Goal: Find specific page/section: Find specific page/section

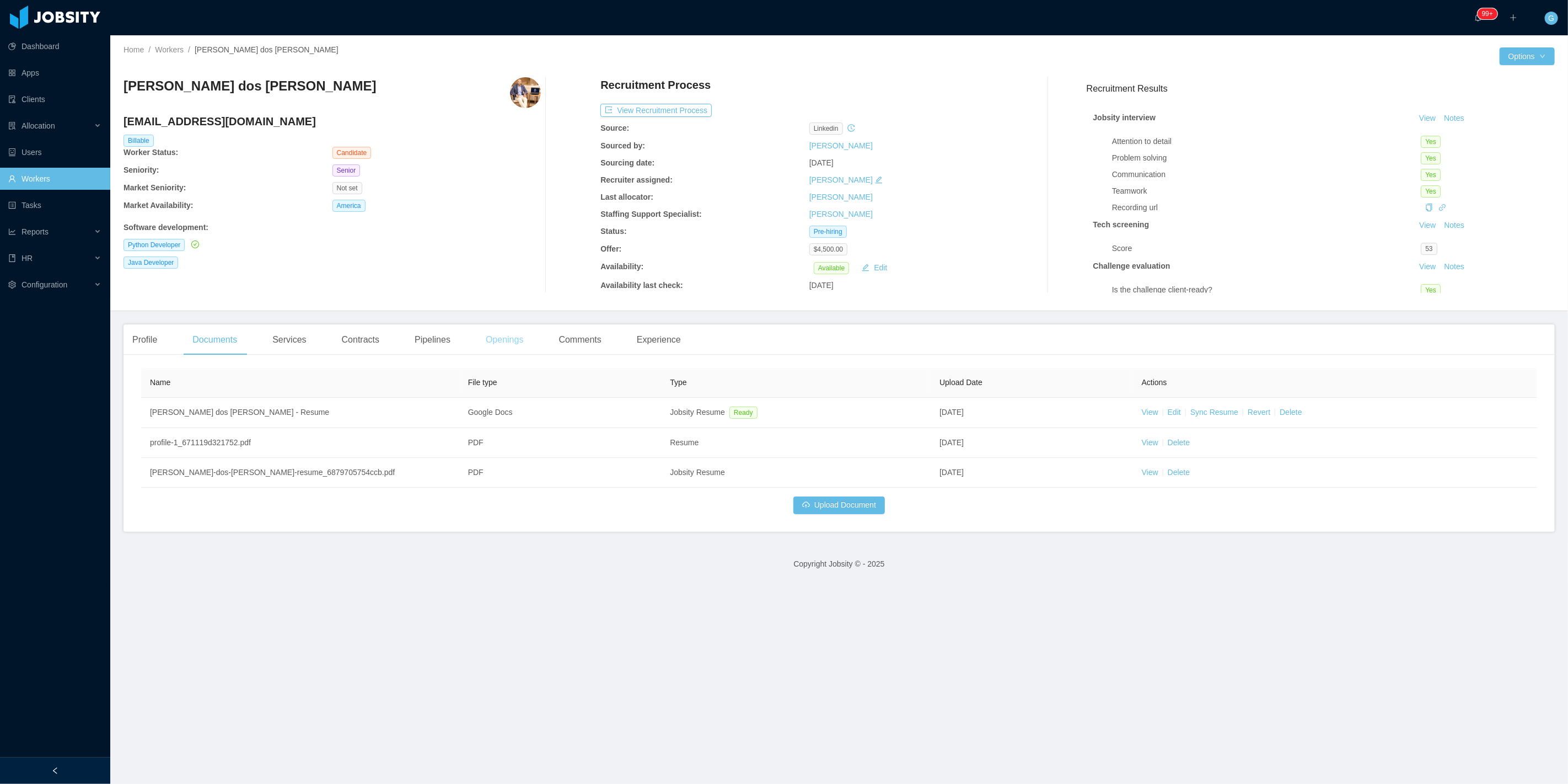
click at [487, 340] on div "Openings" at bounding box center [504, 340] width 55 height 31
